Goal: Find specific page/section: Find specific page/section

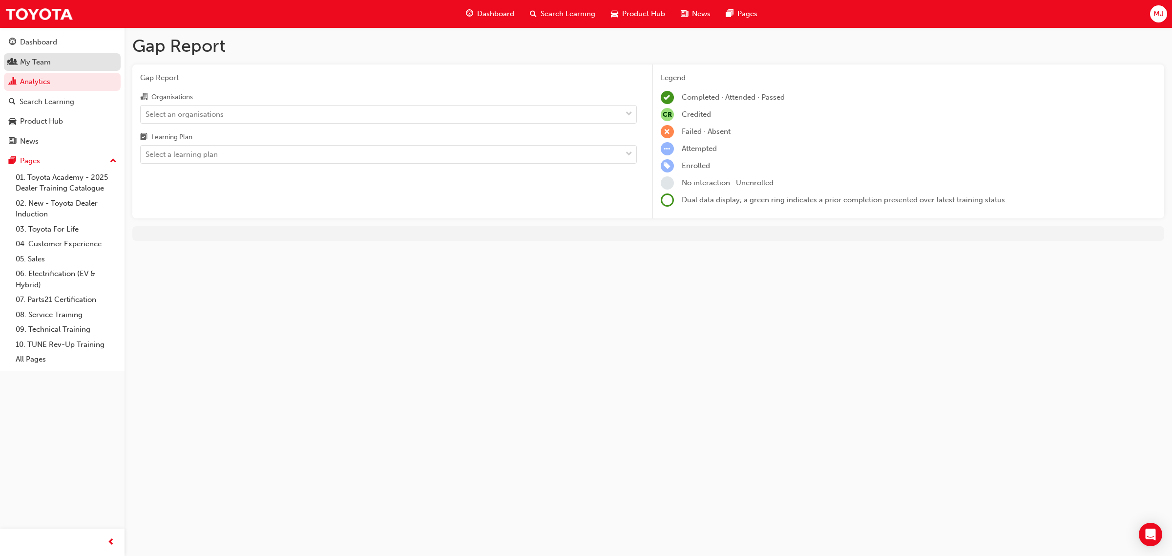
click at [43, 62] on div "My Team" at bounding box center [35, 62] width 31 height 11
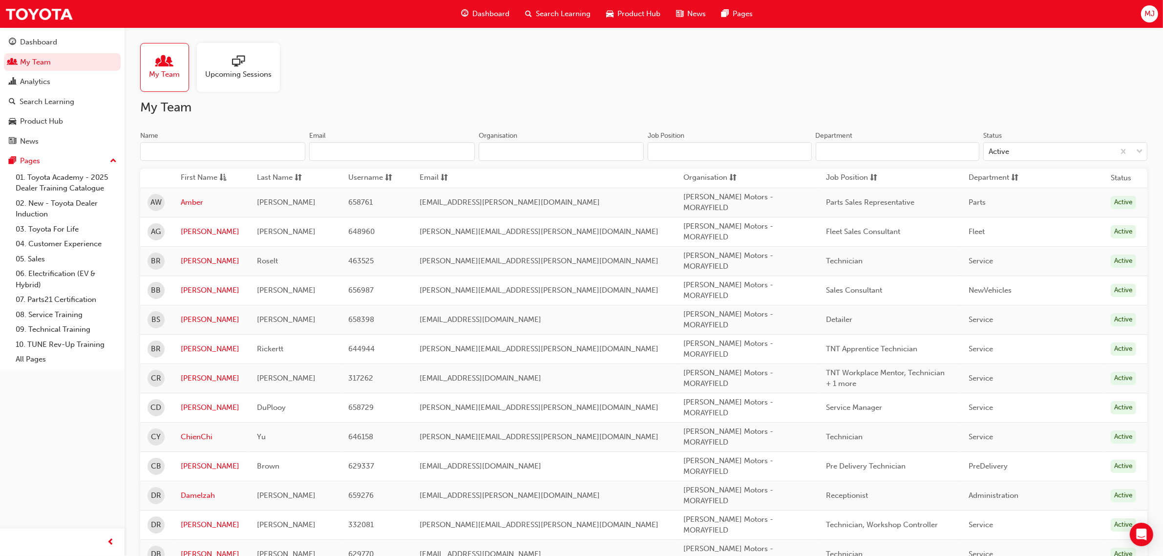
click at [206, 154] on input "Name" at bounding box center [222, 151] width 165 height 19
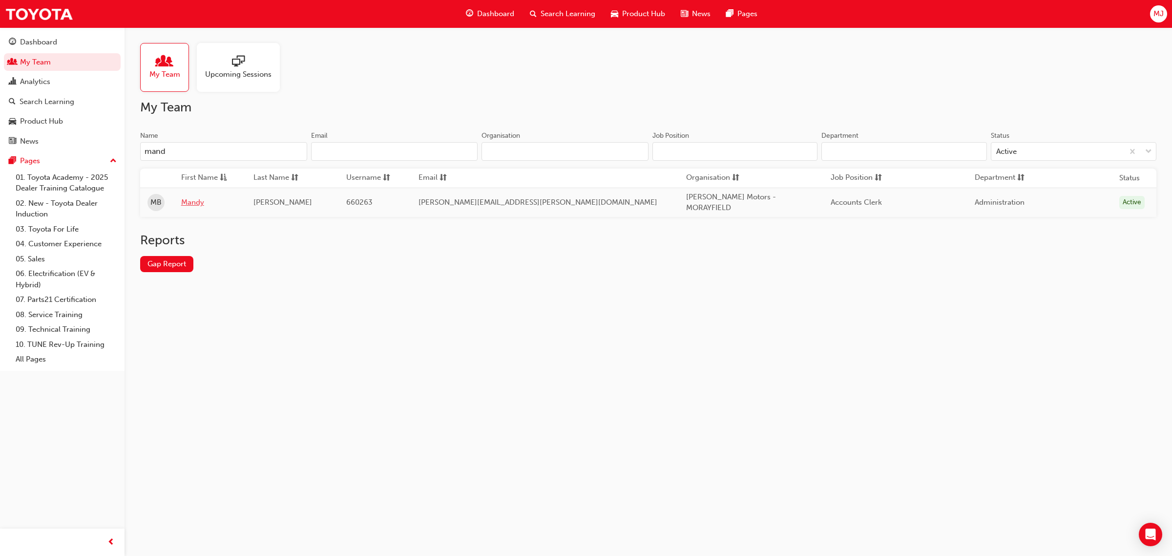
type input "mand"
click at [208, 201] on link "Mandy" at bounding box center [210, 202] width 58 height 11
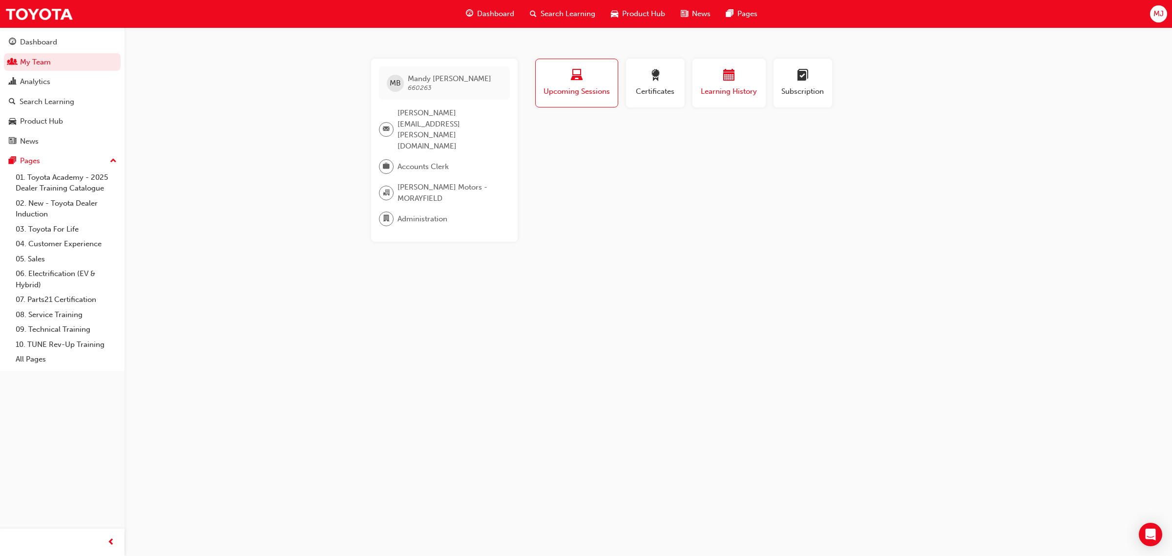
click at [734, 81] on span "calendar-icon" at bounding box center [729, 75] width 12 height 13
click at [796, 80] on div "button" at bounding box center [803, 76] width 44 height 15
click at [632, 84] on button "Certificates" at bounding box center [655, 83] width 59 height 49
click at [572, 88] on span "Upcoming Sessions" at bounding box center [577, 91] width 68 height 11
click at [727, 81] on span "calendar-icon" at bounding box center [729, 75] width 12 height 13
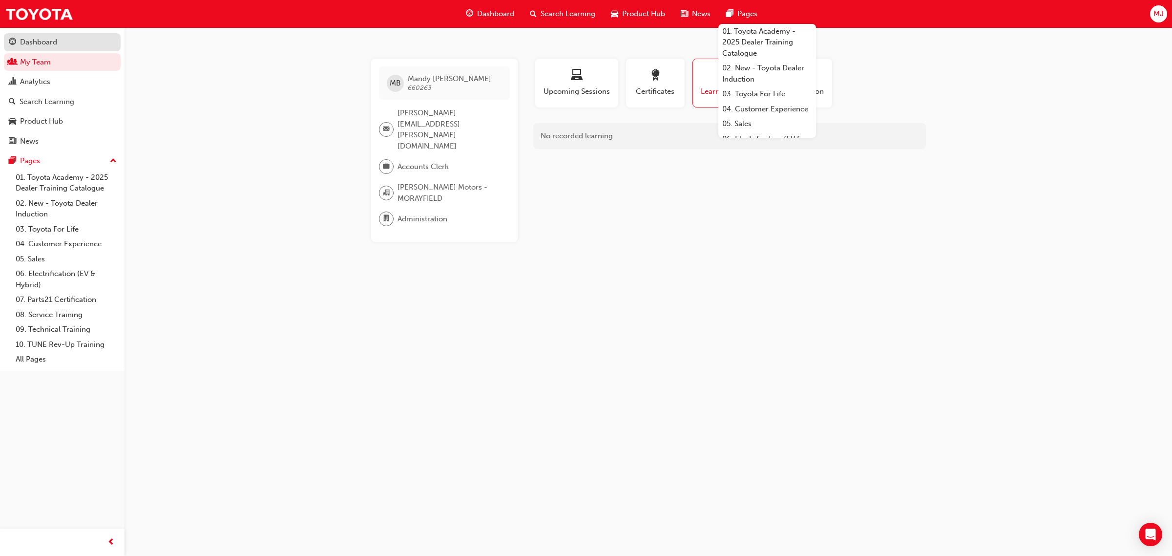
click at [50, 44] on div "Dashboard" at bounding box center [38, 42] width 37 height 11
